Goal: Find specific page/section: Find specific page/section

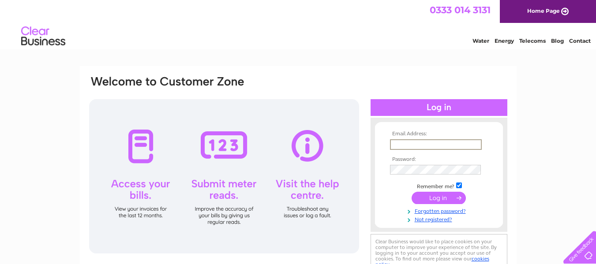
type input "andrea@bowhospitality.co.uk"
click at [552, 150] on div "Email Address: andrea@bowhospitality.co.uk Password:" at bounding box center [298, 265] width 596 height 398
click at [435, 197] on input "submit" at bounding box center [438, 197] width 54 height 12
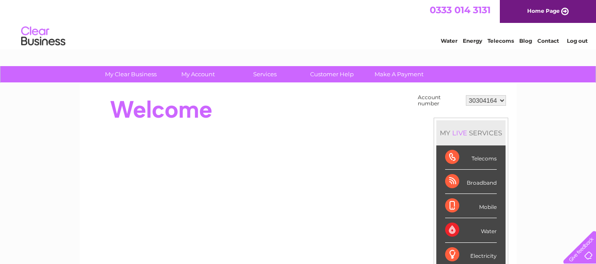
click at [487, 228] on div "Water" at bounding box center [471, 230] width 52 height 24
drag, startPoint x: 487, startPoint y: 228, endPoint x: 484, endPoint y: 222, distance: 6.7
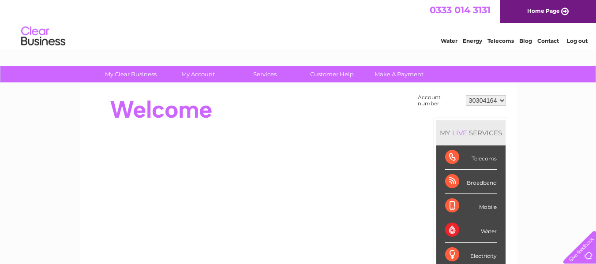
click at [488, 227] on div "Water" at bounding box center [471, 230] width 52 height 24
click at [488, 231] on div "Water" at bounding box center [471, 230] width 52 height 24
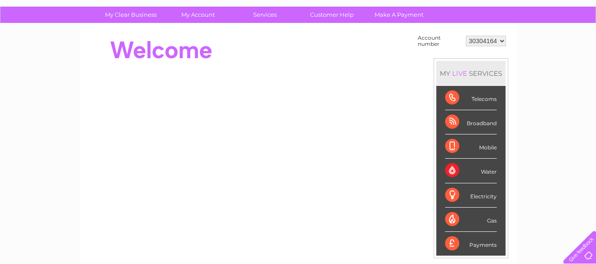
scroll to position [41, 0]
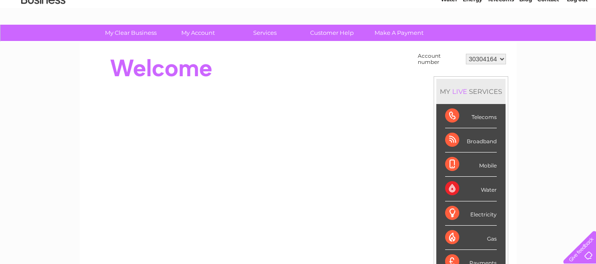
click at [448, 184] on div "Water" at bounding box center [471, 189] width 52 height 24
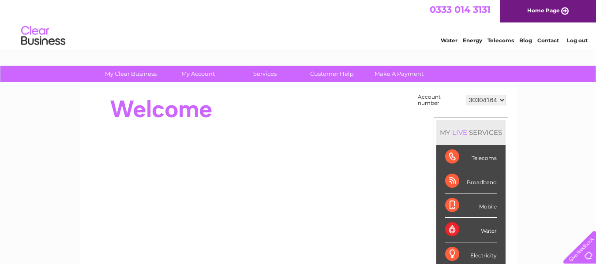
scroll to position [0, 0]
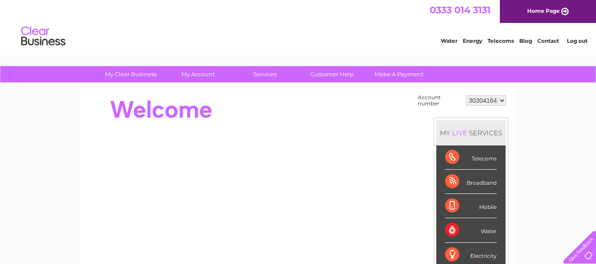
click at [447, 39] on link "Water" at bounding box center [448, 40] width 17 height 7
